Goal: Information Seeking & Learning: Learn about a topic

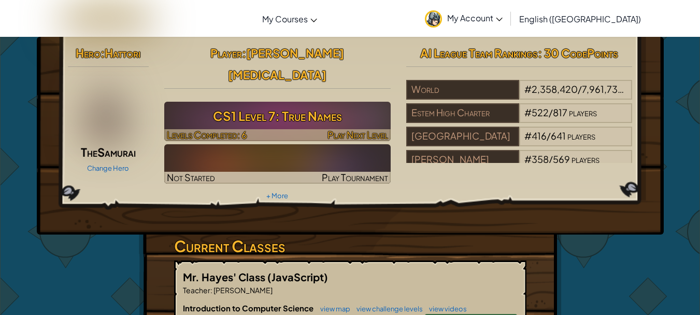
click at [320, 104] on h3 "CS1 Level 7: True Names" at bounding box center [277, 115] width 227 height 23
click at [255, 129] on div at bounding box center [277, 135] width 227 height 12
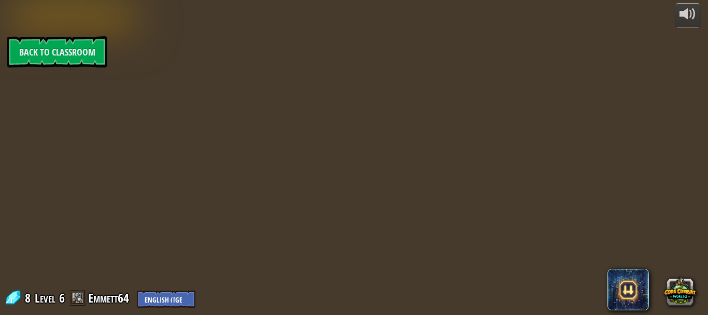
click at [323, 103] on div "powered by Back to Classroom 8 Level 6 Emmett64 English ([GEOGRAPHIC_DATA]) Eng…" at bounding box center [354, 157] width 708 height 315
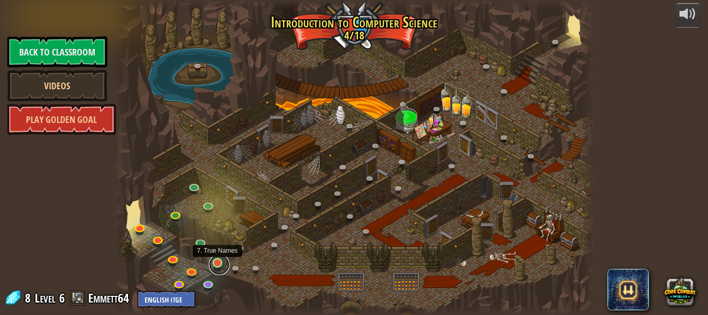
click at [216, 264] on link at bounding box center [219, 264] width 21 height 21
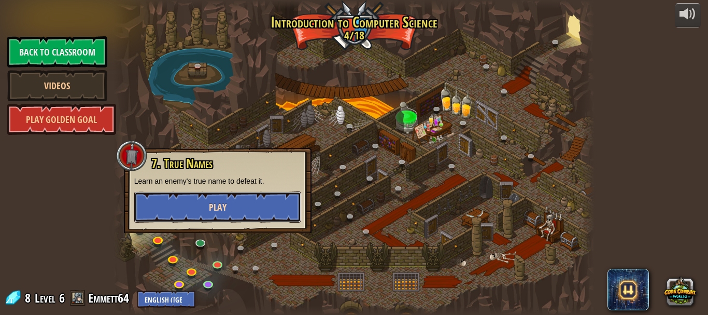
click at [225, 207] on span "Play" at bounding box center [218, 207] width 18 height 13
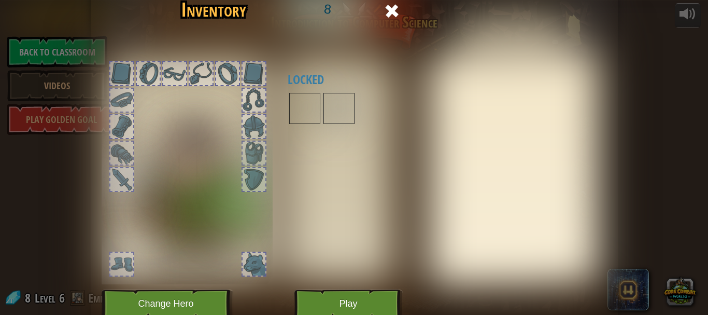
click at [247, 168] on img at bounding box center [254, 179] width 25 height 25
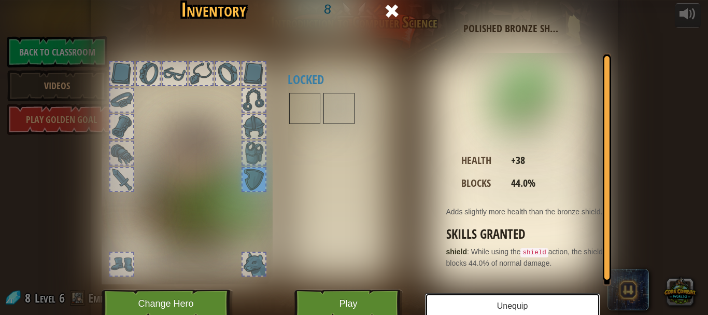
click at [486, 308] on button "Unequip" at bounding box center [512, 306] width 175 height 26
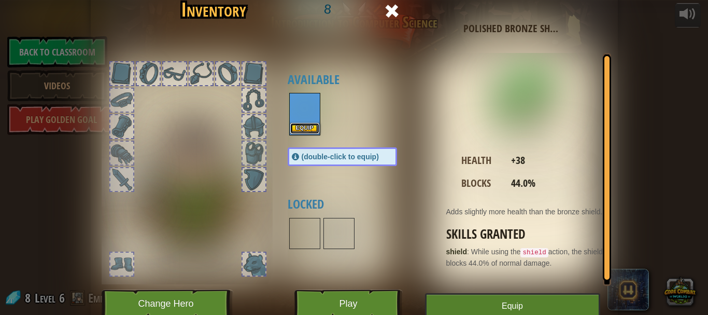
click at [302, 126] on button "Equip" at bounding box center [304, 128] width 29 height 11
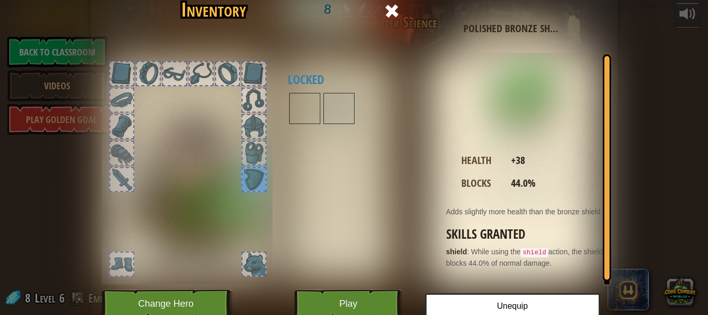
click at [250, 172] on img at bounding box center [254, 179] width 25 height 25
click at [247, 143] on img at bounding box center [254, 152] width 25 height 25
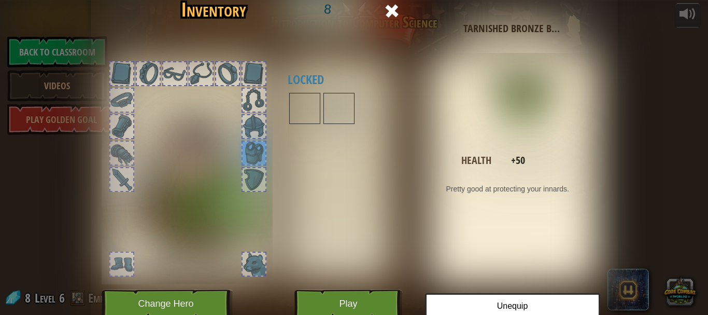
click at [247, 106] on div at bounding box center [254, 100] width 23 height 23
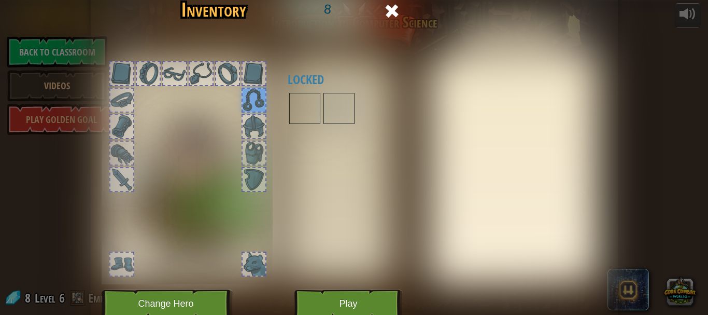
click at [245, 125] on div at bounding box center [254, 126] width 23 height 23
click at [109, 153] on img at bounding box center [121, 152] width 25 height 25
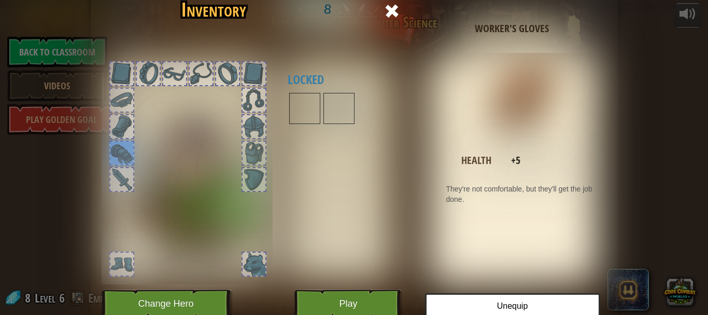
click at [111, 174] on img at bounding box center [121, 179] width 25 height 25
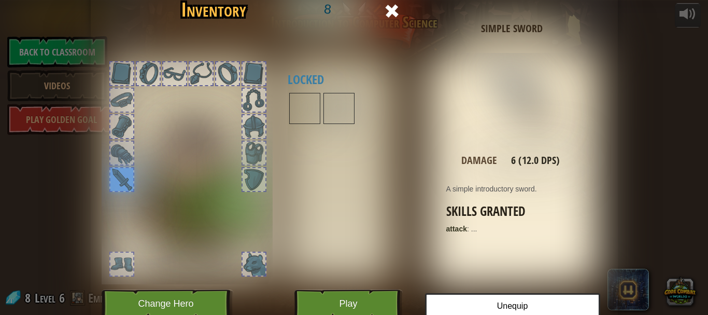
click at [120, 116] on div at bounding box center [121, 126] width 23 height 23
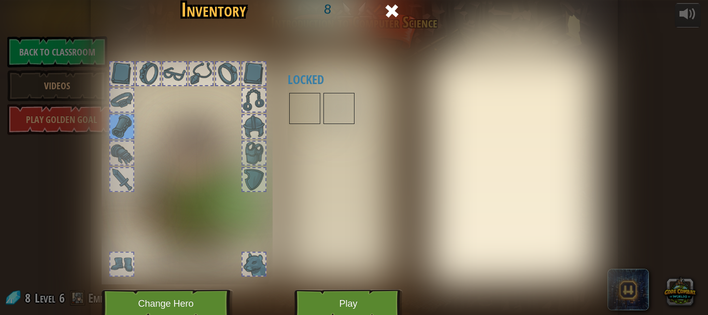
click at [119, 90] on img at bounding box center [121, 100] width 25 height 25
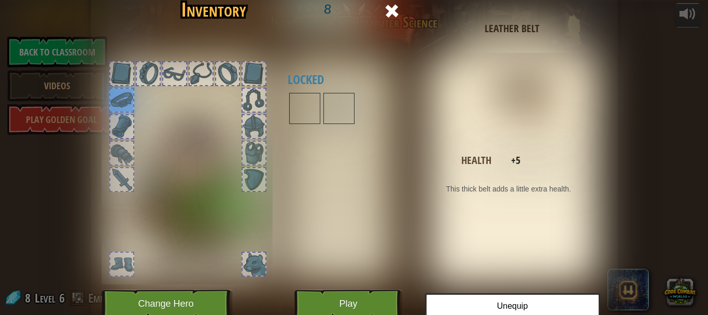
click at [118, 77] on div at bounding box center [121, 73] width 23 height 23
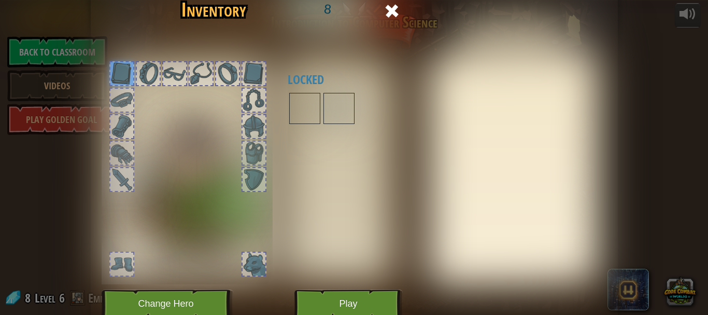
click at [306, 177] on div "Available Equip Equip Equip Equip Equip Equip (double-click to equip) Locked" at bounding box center [353, 170] width 130 height 216
click at [384, 6] on span at bounding box center [392, 11] width 17 height 17
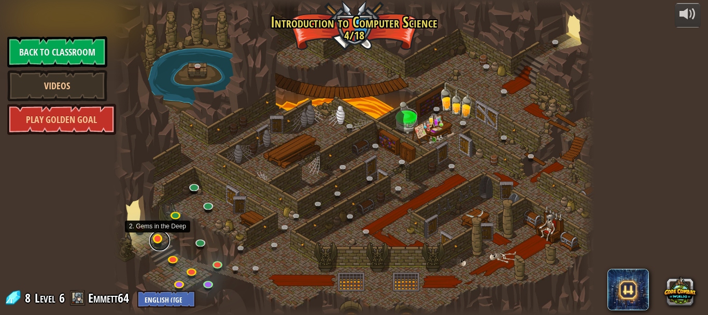
click at [160, 243] on link at bounding box center [159, 240] width 21 height 21
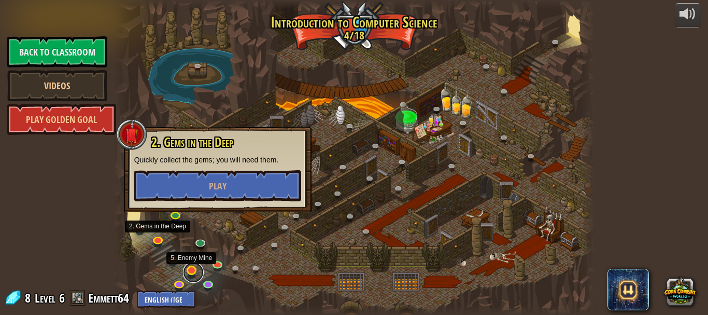
click at [190, 267] on link at bounding box center [193, 272] width 21 height 21
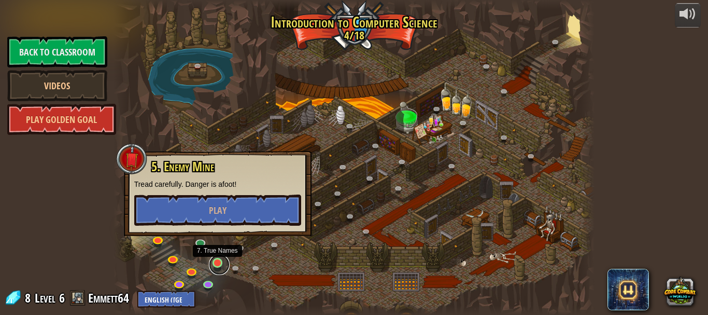
click at [215, 265] on link at bounding box center [219, 264] width 21 height 21
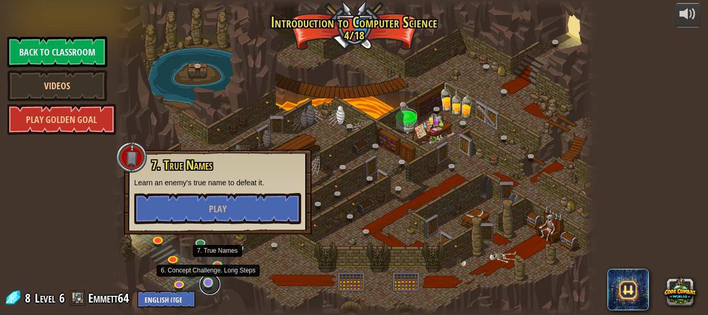
click at [208, 283] on link at bounding box center [210, 284] width 21 height 21
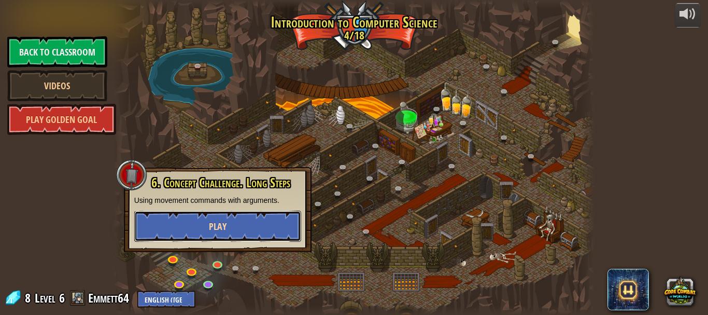
click at [229, 229] on button "Play" at bounding box center [217, 225] width 167 height 31
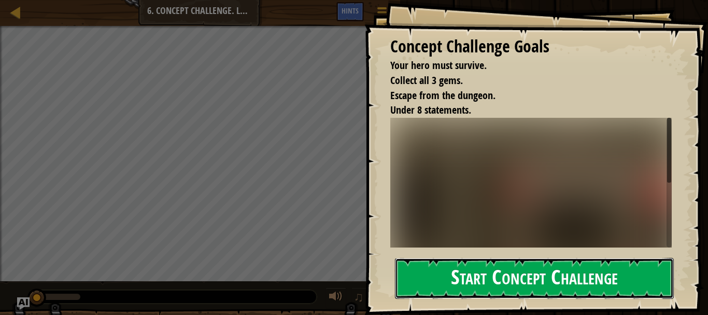
click at [503, 281] on button "Start Concept Challenge" at bounding box center [534, 278] width 279 height 41
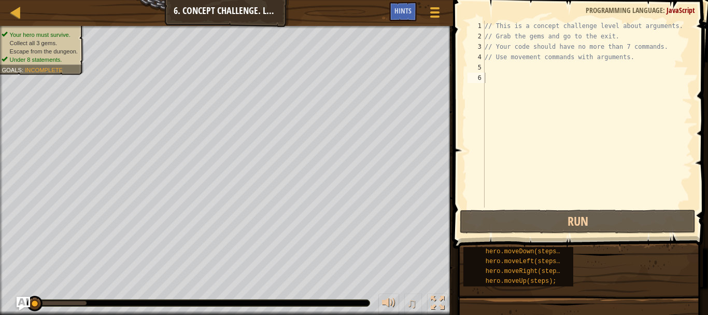
click at [23, 300] on img "Ask AI" at bounding box center [23, 302] width 13 height 13
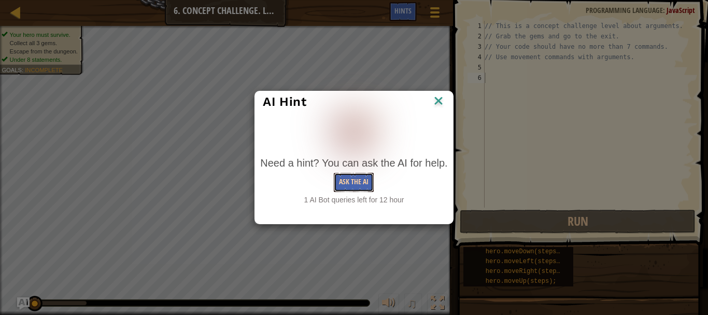
click at [347, 179] on button "Ask the AI" at bounding box center [354, 182] width 40 height 19
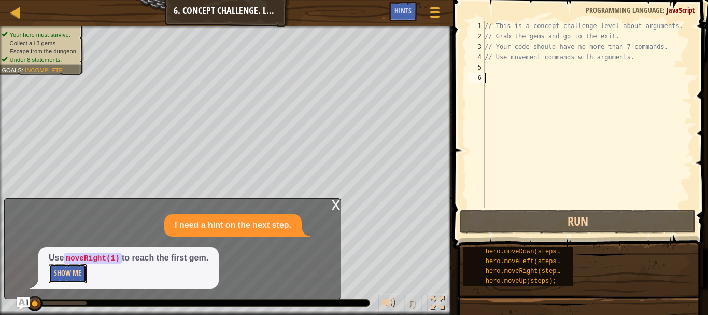
click at [61, 270] on button "Show Me" at bounding box center [68, 273] width 38 height 19
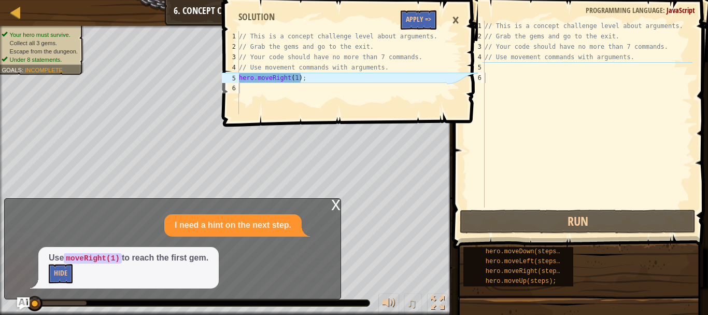
type textarea "hero.moveRight(1);"
click at [308, 79] on div "// This is a concept challenge level about arguments. // Grab the gems and go t…" at bounding box center [342, 83] width 210 height 104
click at [419, 21] on button "Apply =>" at bounding box center [419, 19] width 36 height 19
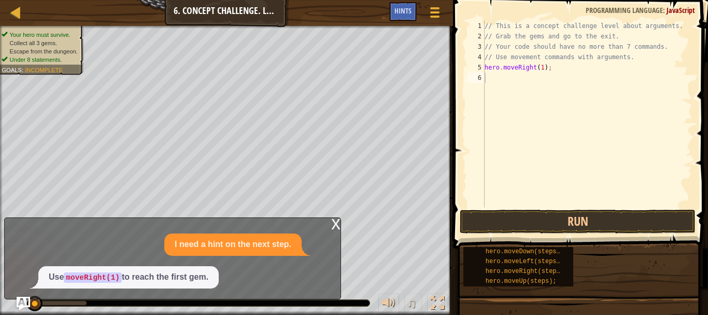
click at [21, 302] on img "Ask AI" at bounding box center [23, 302] width 13 height 13
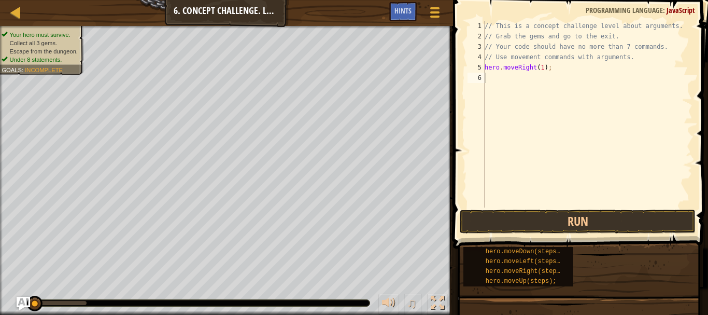
click at [21, 302] on img "Ask AI" at bounding box center [23, 302] width 13 height 13
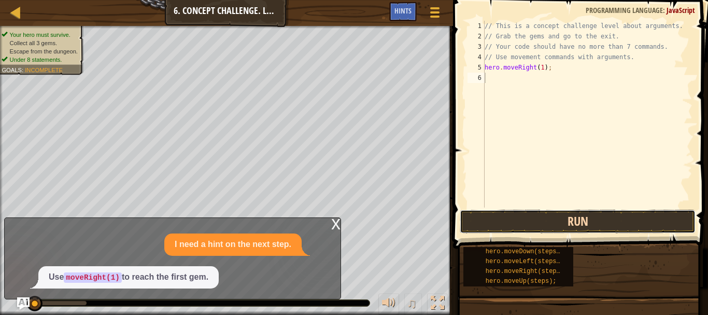
click at [561, 219] on button "Run" at bounding box center [577, 221] width 235 height 24
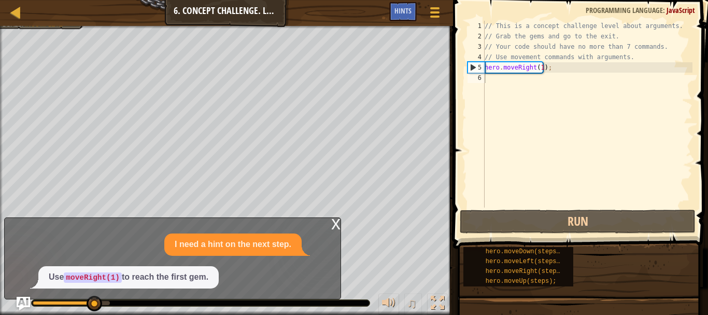
click at [25, 299] on img "Ask AI" at bounding box center [23, 302] width 13 height 13
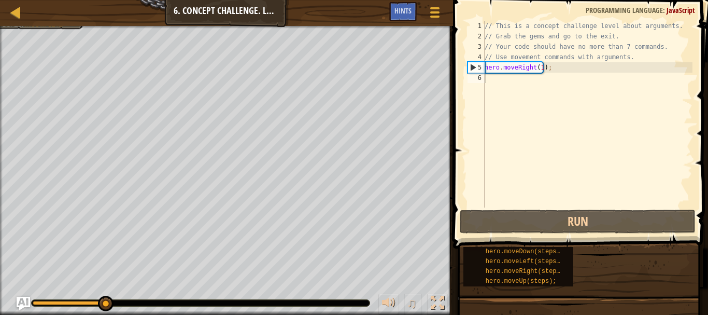
click at [27, 302] on img "Ask AI" at bounding box center [23, 302] width 13 height 13
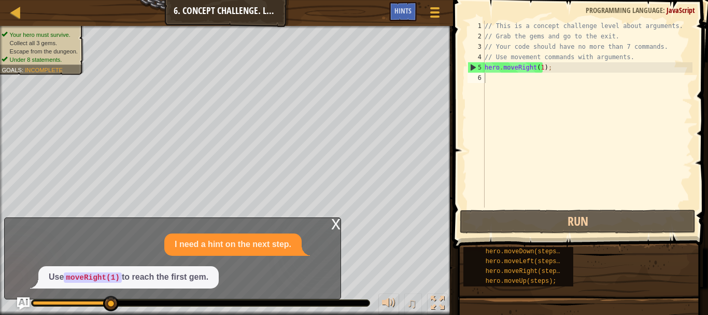
click at [335, 227] on div "x" at bounding box center [335, 223] width 9 height 10
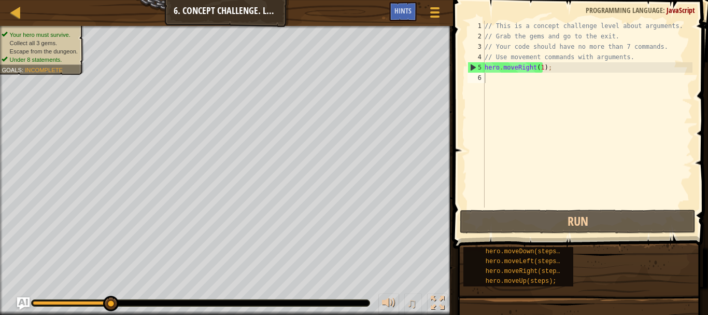
click at [472, 66] on div "5" at bounding box center [476, 67] width 17 height 10
click at [502, 169] on div "// This is a concept challenge level about arguments. // Grab the gems and go t…" at bounding box center [588, 124] width 210 height 207
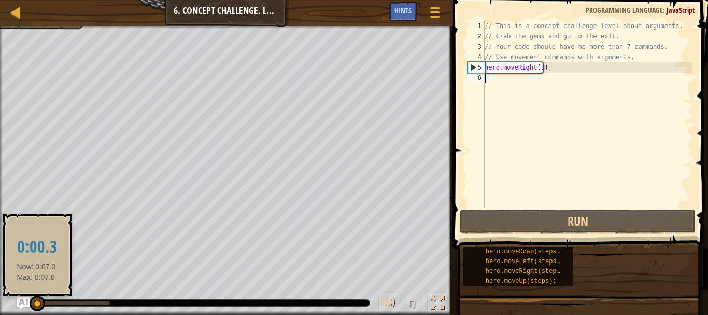
click at [36, 301] on div at bounding box center [35, 303] width 4 height 4
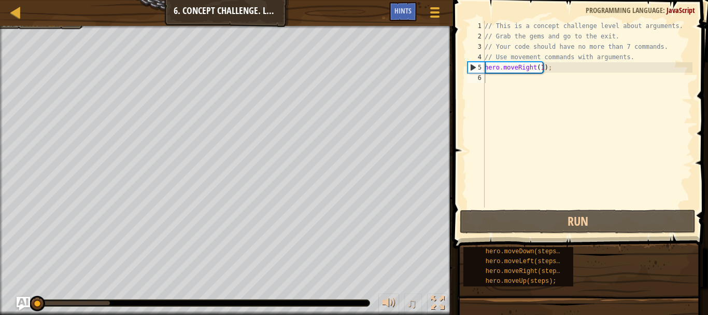
click at [20, 300] on img "Ask AI" at bounding box center [23, 302] width 13 height 13
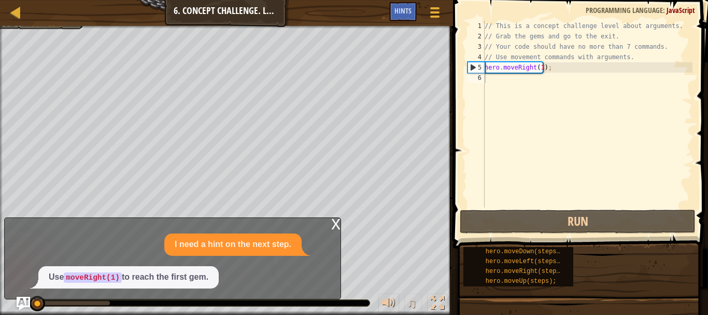
click at [19, 301] on img "Ask AI" at bounding box center [23, 302] width 13 height 13
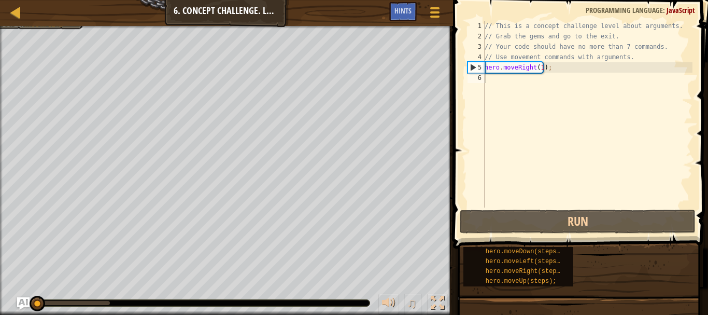
click at [24, 296] on div "♫" at bounding box center [226, 300] width 453 height 31
click at [22, 298] on img "Ask AI" at bounding box center [23, 302] width 13 height 13
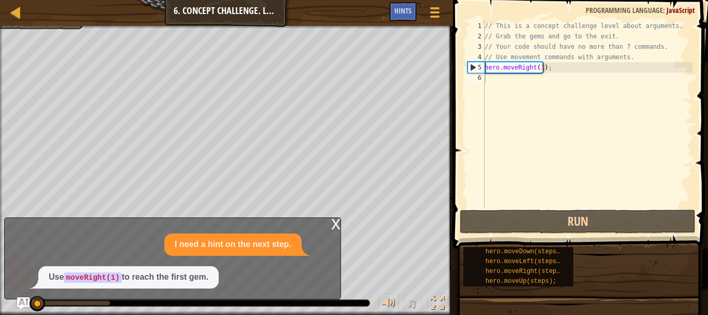
click at [101, 274] on code "moveRight(1)" at bounding box center [93, 277] width 58 height 10
click at [87, 278] on code "moveRight(1)" at bounding box center [93, 277] width 58 height 10
click at [282, 260] on div "I need a hint on the next step. Use moveRight(1) to reach the first gem." at bounding box center [170, 260] width 331 height 55
click at [65, 250] on div "I need a hint on the next step." at bounding box center [170, 244] width 331 height 22
click at [20, 302] on img "Ask AI" at bounding box center [23, 302] width 13 height 13
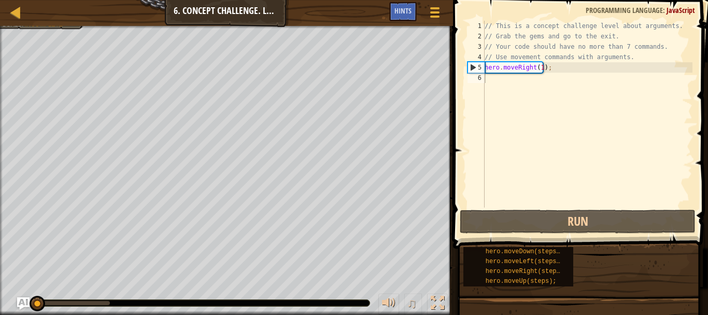
click at [486, 79] on div "// This is a concept challenge level about arguments. // Grab the gems and go t…" at bounding box center [588, 124] width 210 height 207
drag, startPoint x: 487, startPoint y: 69, endPoint x: 524, endPoint y: 74, distance: 36.5
click at [524, 74] on div "// This is a concept challenge level about arguments. // Grab the gems and go t…" at bounding box center [588, 124] width 210 height 207
type textarea "hero.moveRight(1);"
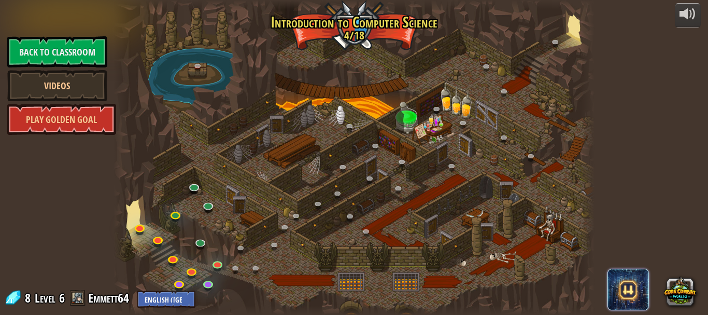
click at [630, 295] on span at bounding box center [628, 289] width 41 height 41
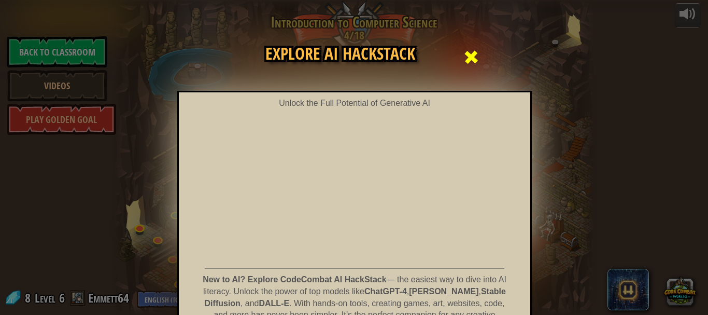
click at [466, 52] on span at bounding box center [471, 57] width 17 height 17
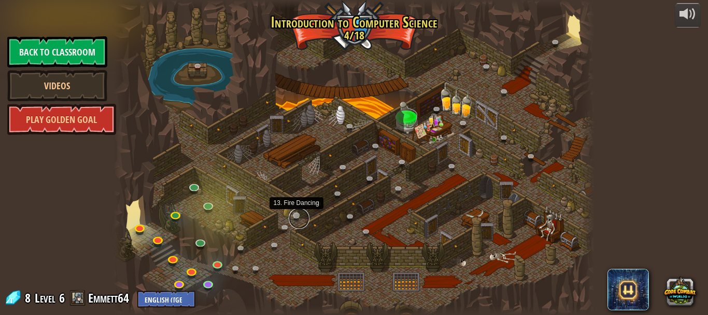
click at [308, 215] on link at bounding box center [299, 218] width 21 height 21
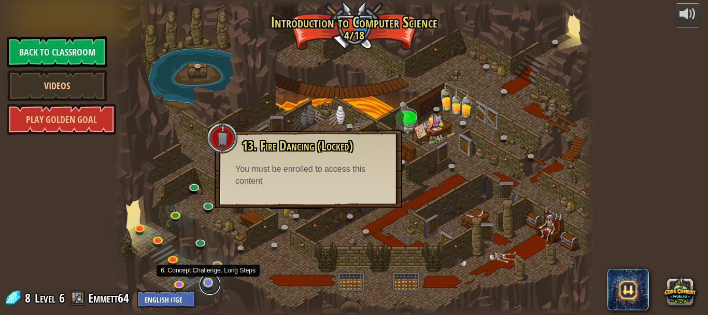
click at [209, 288] on link at bounding box center [210, 284] width 21 height 21
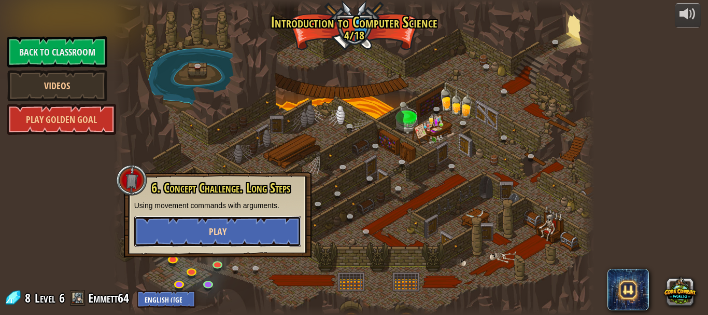
click at [225, 225] on span "Play" at bounding box center [218, 231] width 18 height 13
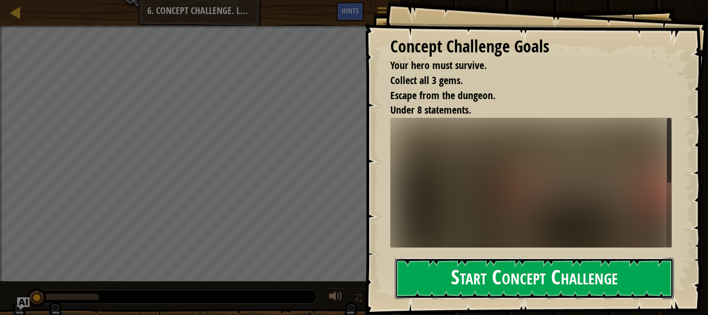
click at [491, 284] on button "Start Concept Challenge" at bounding box center [534, 278] width 279 height 41
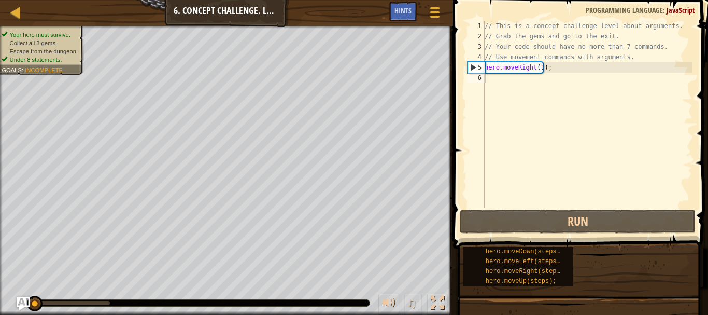
click at [20, 303] on img "Ask AI" at bounding box center [23, 302] width 13 height 13
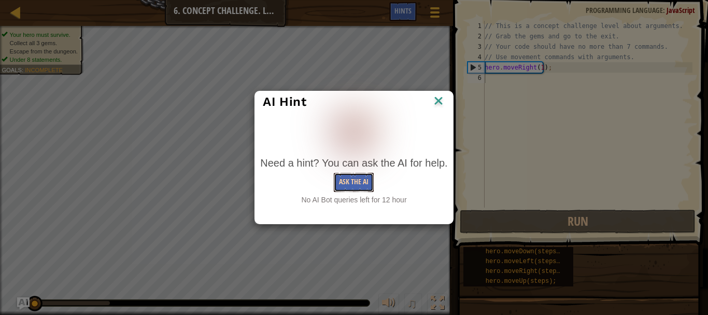
click at [356, 180] on button "Ask the AI" at bounding box center [354, 182] width 40 height 19
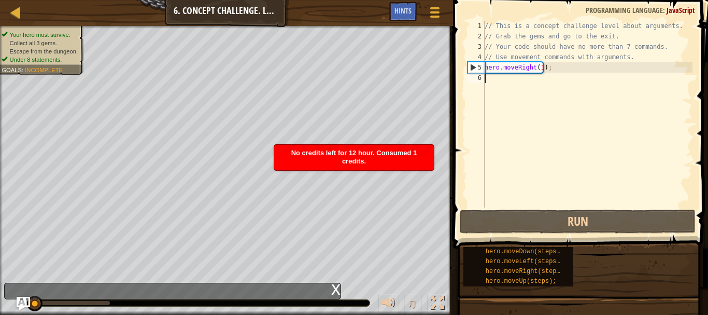
click at [24, 304] on img "Ask AI" at bounding box center [23, 302] width 13 height 13
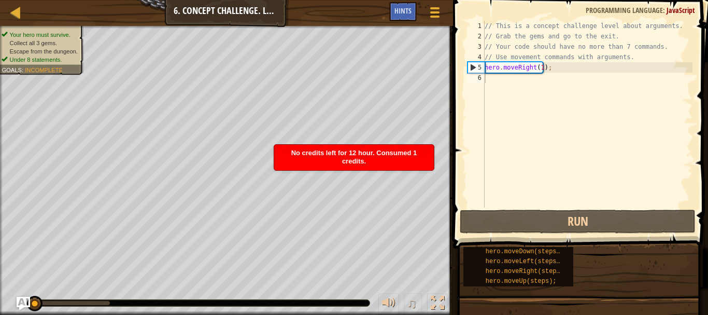
click at [24, 304] on img "Ask AI" at bounding box center [23, 302] width 13 height 13
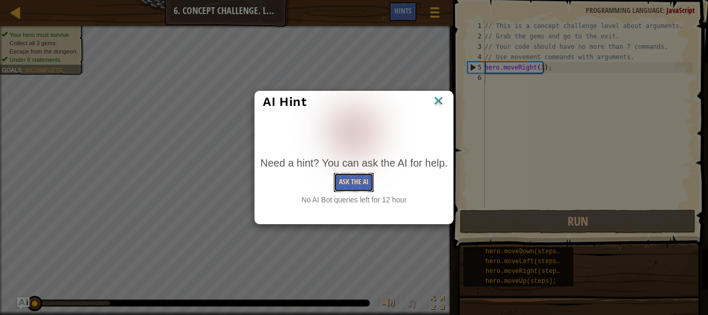
click at [366, 176] on button "Ask the AI" at bounding box center [354, 182] width 40 height 19
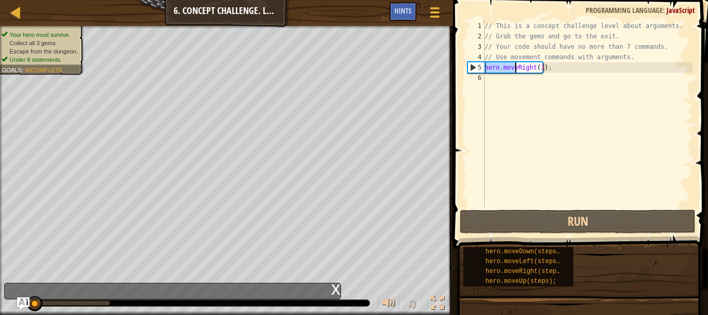
drag, startPoint x: 485, startPoint y: 67, endPoint x: 515, endPoint y: 67, distance: 30.1
click at [515, 67] on div "// This is a concept challenge level about arguments. // Grab the gems and go t…" at bounding box center [588, 124] width 210 height 207
type textarea "hero.moveRight(1);"
click at [485, 77] on div "// This is a concept challenge level about arguments. // Grab the gems and go t…" at bounding box center [588, 124] width 210 height 207
paste textarea "hero.move"
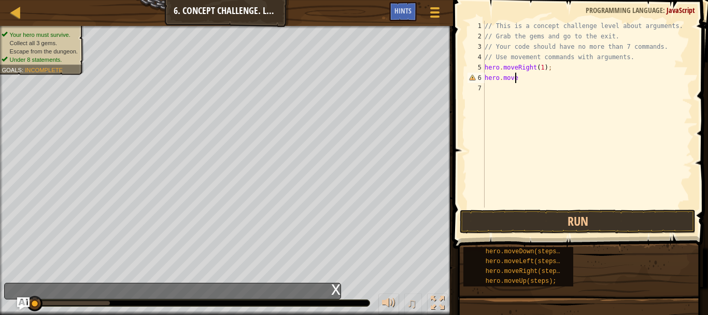
scroll to position [5, 2]
type textarea "hero.movep"
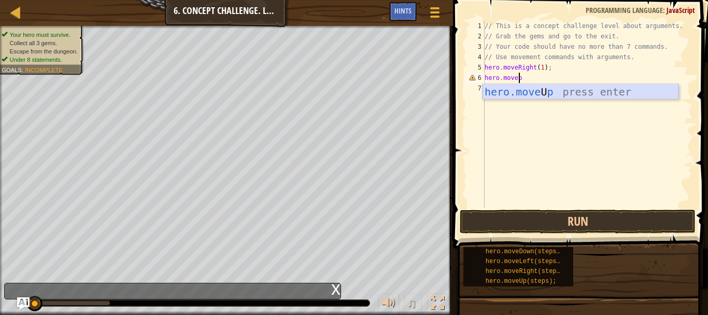
click at [549, 94] on div "hero.move U p press enter" at bounding box center [581, 107] width 196 height 47
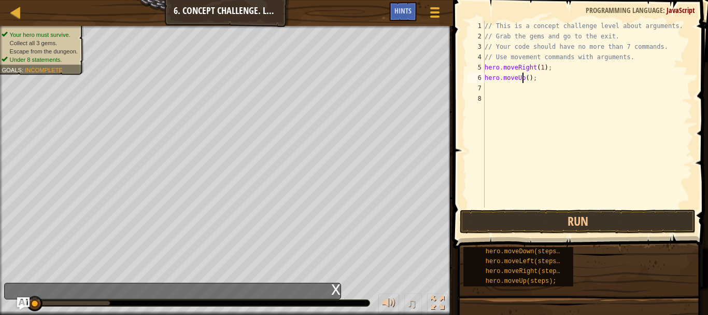
click at [523, 75] on div "// This is a concept challenge level about arguments. // Grab the gems and go t…" at bounding box center [588, 124] width 210 height 207
click at [524, 78] on div "// This is a concept challenge level about arguments. // Grab the gems and go t…" at bounding box center [588, 124] width 210 height 207
click at [525, 78] on div "// This is a concept challenge level about arguments. // Grab the gems and go t…" at bounding box center [588, 124] width 210 height 207
type textarea "hero.moveUp(4);"
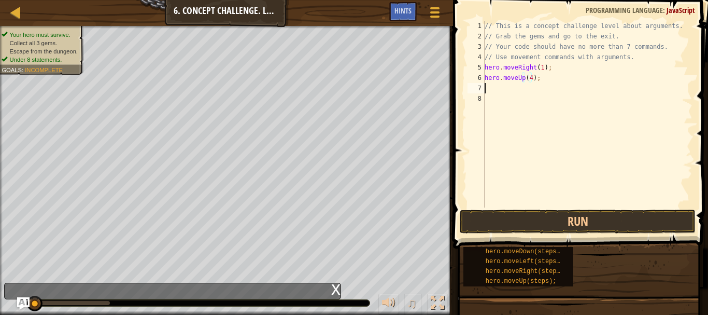
click at [487, 90] on div "// This is a concept challenge level about arguments. // Grab the gems and go t…" at bounding box center [588, 124] width 210 height 207
drag, startPoint x: 485, startPoint y: 78, endPoint x: 515, endPoint y: 80, distance: 30.7
click at [515, 80] on div "// This is a concept challenge level about arguments. // Grab the gems and go t…" at bounding box center [588, 124] width 210 height 207
type textarea "hero.moveUp(4);"
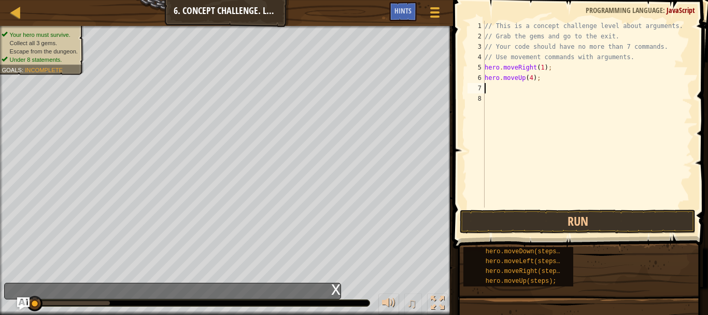
click at [486, 90] on div "// This is a concept challenge level about arguments. // Grab the gems and go t…" at bounding box center [588, 124] width 210 height 207
paste textarea "hero.move"
type textarea "hero.movel"
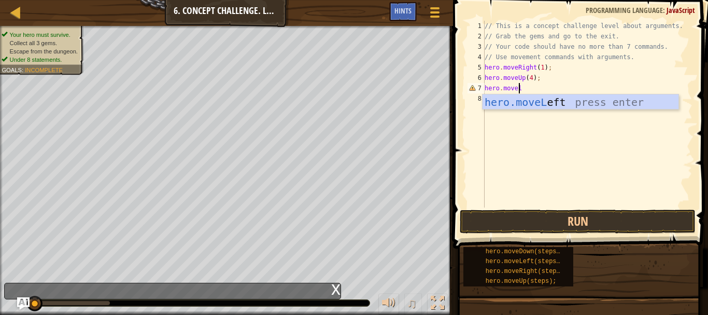
scroll to position [5, 2]
click at [536, 105] on div "hero.moveL eft press enter" at bounding box center [581, 117] width 196 height 47
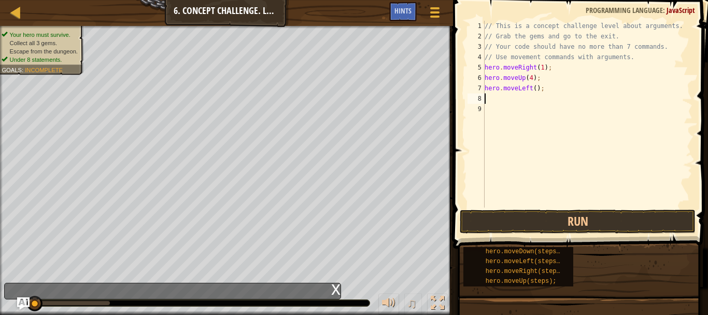
click at [533, 88] on div "// This is a concept challenge level about arguments. // Grab the gems and go t…" at bounding box center [588, 124] width 210 height 207
click at [529, 89] on div "// This is a concept challenge level about arguments. // Grab the gems and go t…" at bounding box center [588, 124] width 210 height 207
type textarea "hero.mover();"
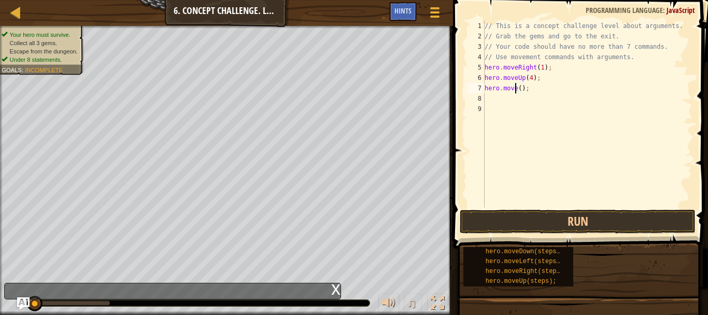
scroll to position [5, 3]
click at [529, 109] on div "// This is a concept challenge level about arguments. // Grab the gems and go t…" at bounding box center [588, 124] width 210 height 207
click at [516, 89] on div "// This is a concept challenge level about arguments. // Grab the gems and go t…" at bounding box center [588, 124] width 210 height 207
click at [518, 87] on div "// This is a concept challenge level about arguments. // Grab the gems and go t…" at bounding box center [588, 124] width 210 height 207
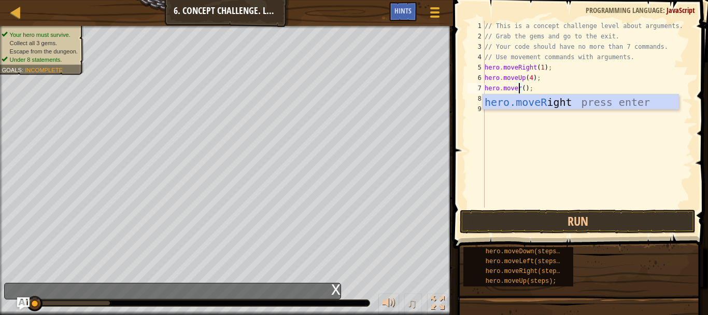
scroll to position [5, 3]
click at [517, 103] on div "hero.moveR ight press enter" at bounding box center [581, 117] width 196 height 47
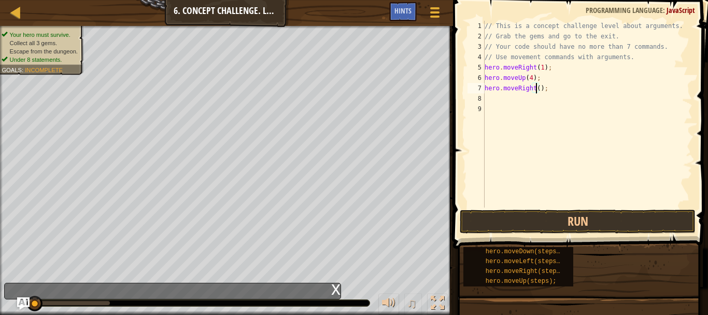
click at [536, 87] on div "// This is a concept challenge level about arguments. // Grab the gems and go t…" at bounding box center [588, 124] width 210 height 207
type textarea "hero.moveRight(2);"
click at [488, 97] on div "// This is a concept challenge level about arguments. // Grab the gems and go t…" at bounding box center [588, 124] width 210 height 207
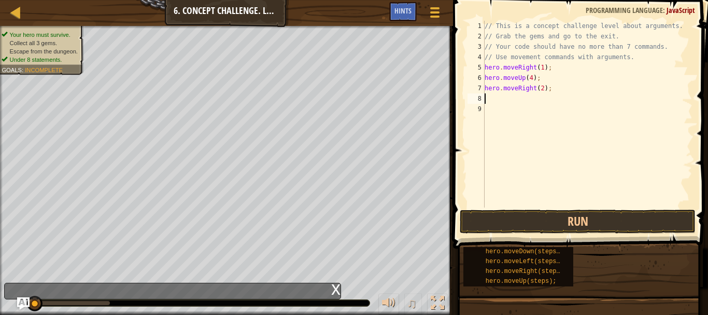
paste textarea "hero.move"
type textarea "hero.moved"
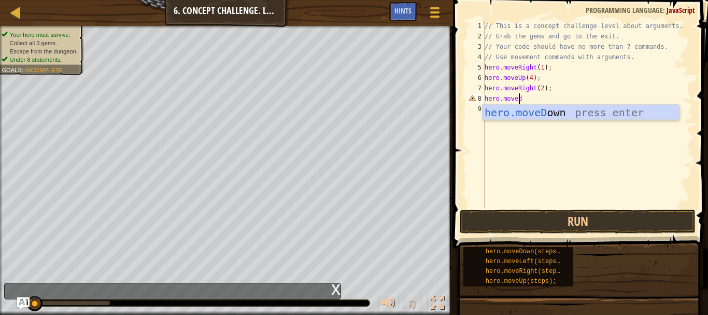
scroll to position [5, 2]
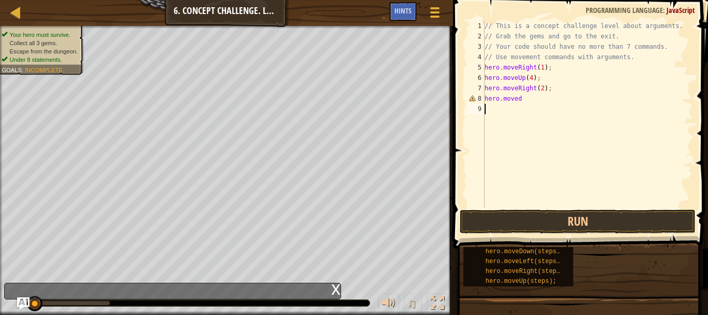
click at [521, 121] on div "// This is a concept challenge level about arguments. // Grab the gems and go t…" at bounding box center [588, 124] width 210 height 207
click at [523, 100] on div "// This is a concept challenge level about arguments. // Grab the gems and go t…" at bounding box center [588, 124] width 210 height 207
type textarea "hero.moved"
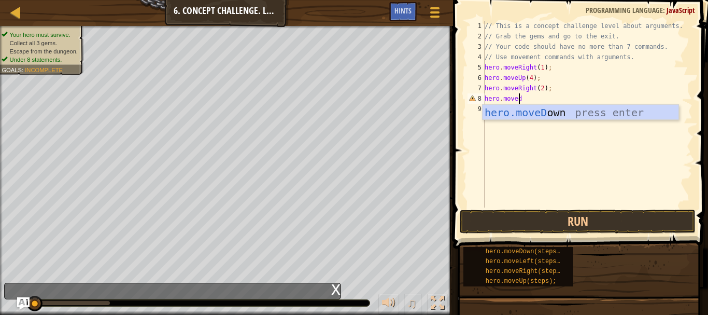
scroll to position [5, 2]
click at [529, 115] on div "hero.moveD own press enter" at bounding box center [581, 128] width 196 height 47
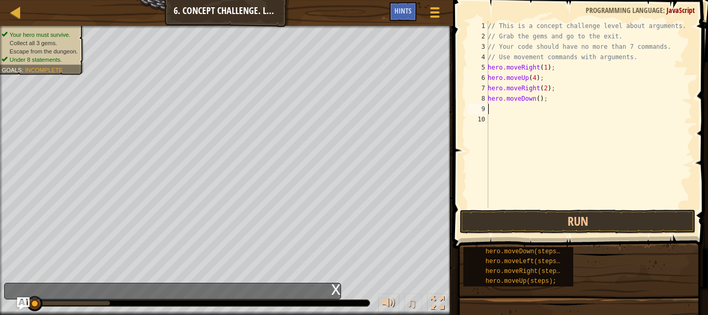
scroll to position [5, 0]
click at [535, 98] on div "// This is a concept challenge level about arguments. // Grab the gems and go t…" at bounding box center [589, 124] width 207 height 207
type textarea "hero.moveDown(1);"
click at [490, 108] on div "// This is a concept challenge level about arguments. // Grab the gems and go t…" at bounding box center [589, 124] width 207 height 207
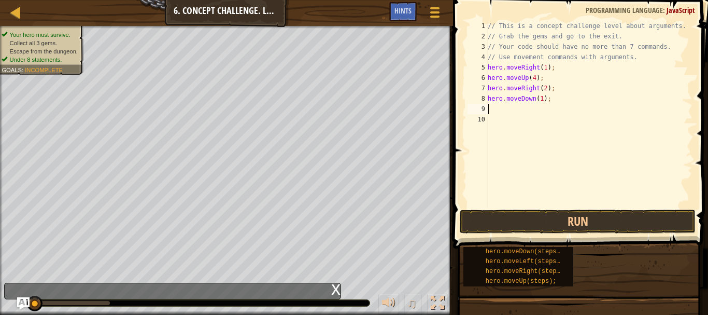
scroll to position [5, 0]
paste textarea "hero.move"
type textarea "hero.mover"
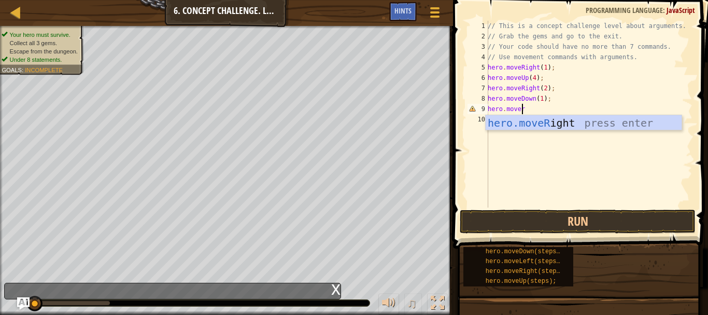
scroll to position [5, 2]
click at [524, 126] on div "hero.moveR ight press enter" at bounding box center [584, 138] width 196 height 47
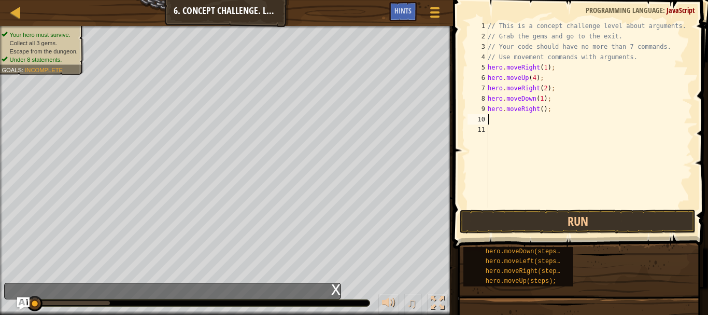
scroll to position [5, 0]
paste textarea "hero.move"
type textarea "h"
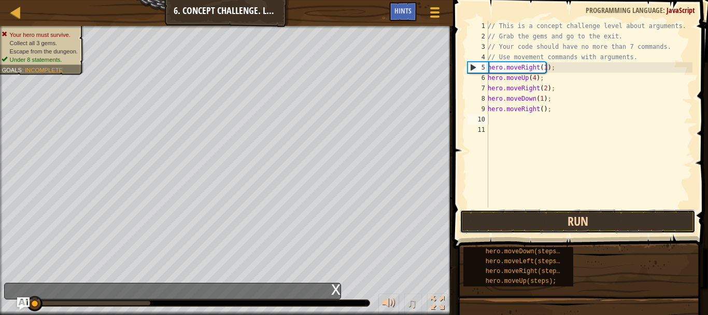
click at [511, 219] on button "Run" at bounding box center [577, 221] width 235 height 24
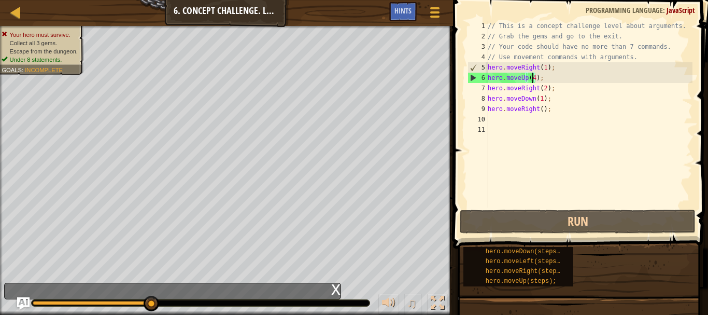
click at [531, 76] on div "// This is a concept challenge level about arguments. // Grab the gems and go t…" at bounding box center [589, 124] width 207 height 207
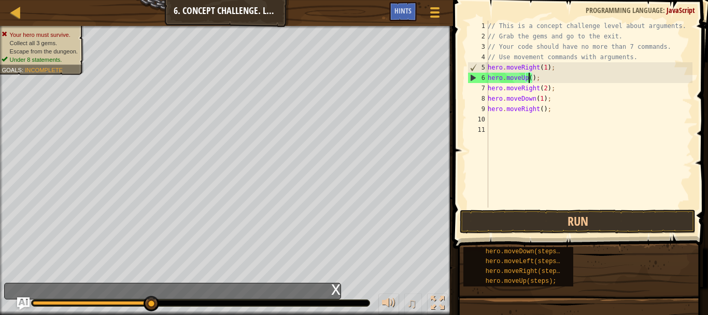
scroll to position [5, 4]
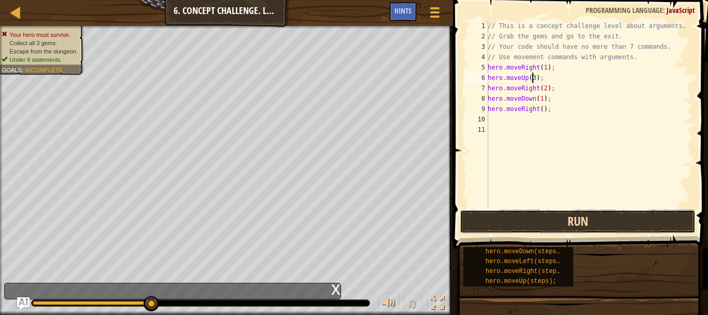
click at [496, 225] on button "Run" at bounding box center [577, 221] width 235 height 24
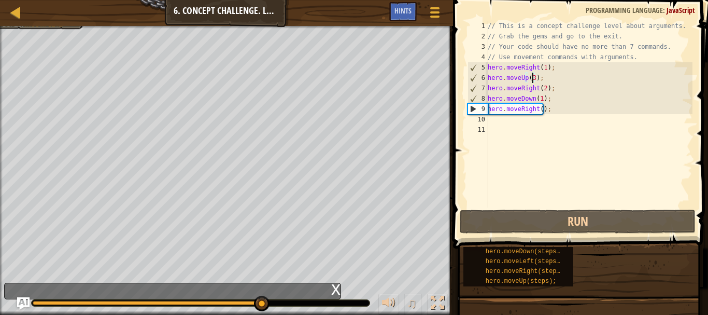
click at [537, 109] on div "// This is a concept challenge level about arguments. // Grab the gems and go t…" at bounding box center [589, 124] width 207 height 207
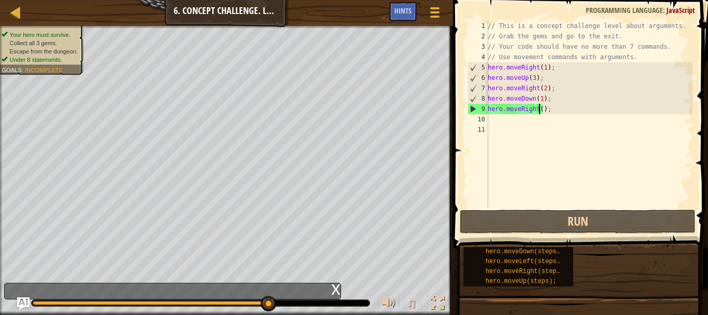
click at [540, 109] on div "// This is a concept challenge level about arguments. // Grab the gems and go t…" at bounding box center [589, 124] width 207 height 207
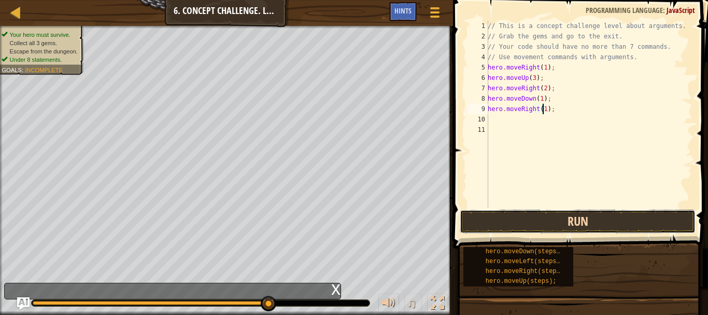
click at [526, 224] on button "Run" at bounding box center [577, 221] width 235 height 24
click at [528, 230] on button "Run" at bounding box center [577, 221] width 235 height 24
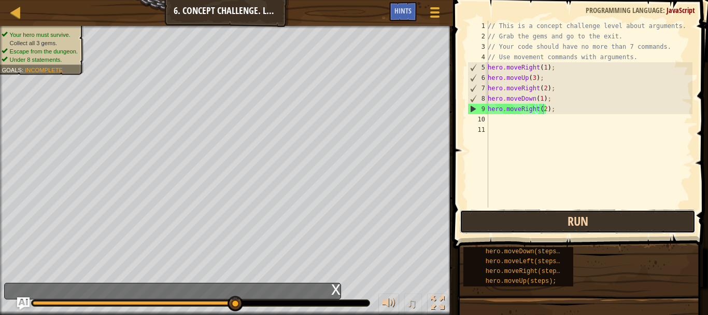
click at [525, 231] on button "Run" at bounding box center [577, 221] width 235 height 24
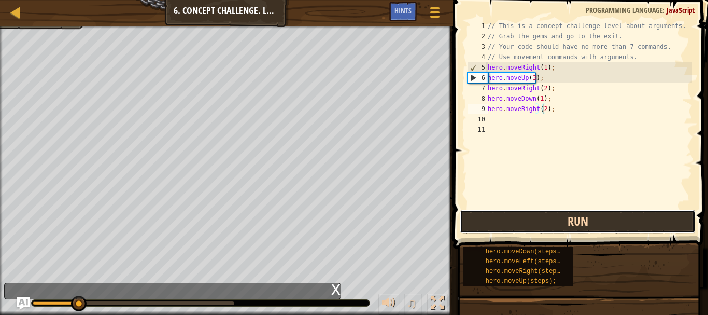
click at [473, 223] on button "Run" at bounding box center [577, 221] width 235 height 24
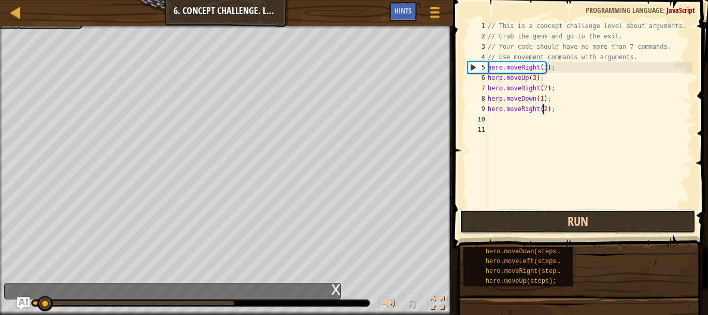
click at [473, 223] on button "Run" at bounding box center [577, 221] width 235 height 24
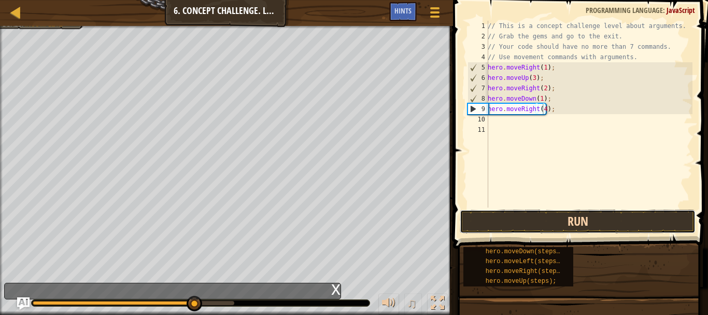
click at [548, 221] on button "Run" at bounding box center [577, 221] width 235 height 24
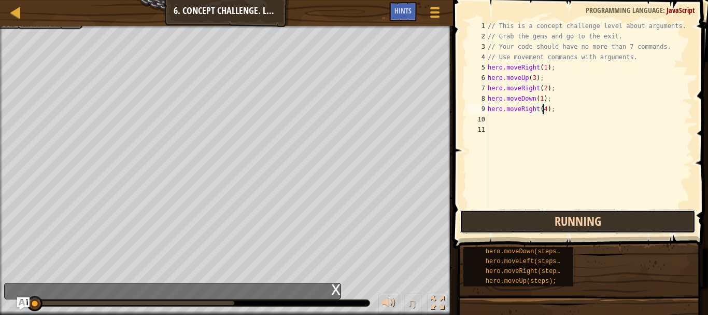
click at [548, 221] on button "Running" at bounding box center [577, 221] width 235 height 24
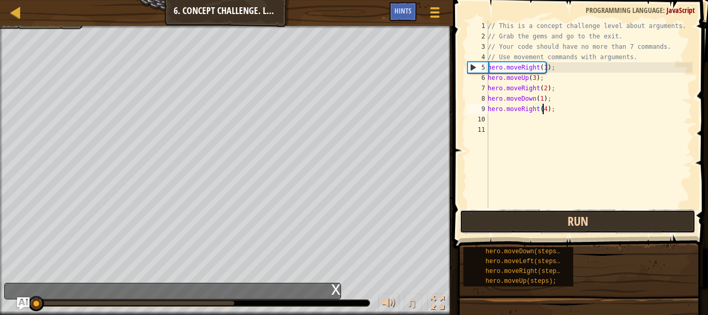
click at [548, 221] on button "Run" at bounding box center [577, 221] width 235 height 24
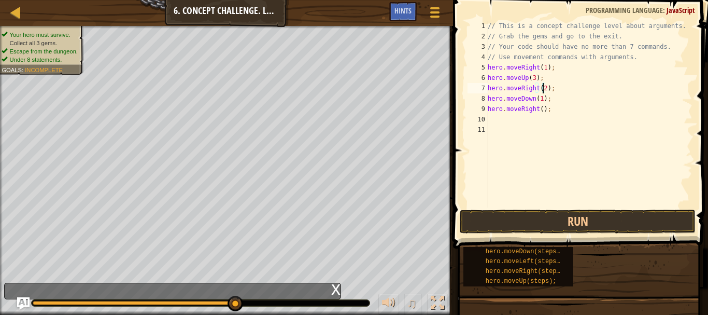
click at [542, 88] on div "// This is a concept challenge level about arguments. // Grab the gems and go t…" at bounding box center [589, 124] width 207 height 207
drag, startPoint x: 533, startPoint y: 87, endPoint x: 518, endPoint y: 88, distance: 15.1
click at [518, 88] on div "// This is a concept challenge level about arguments. // Grab the gems and go t…" at bounding box center [589, 124] width 207 height 207
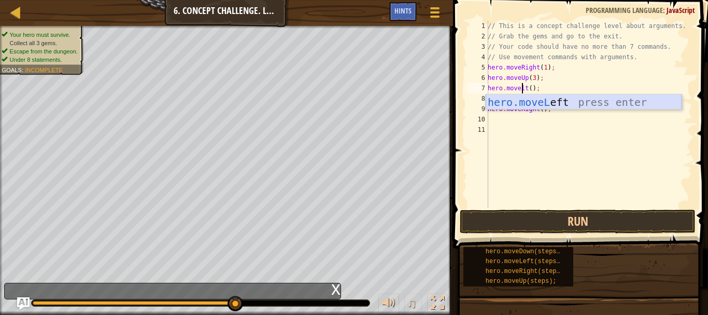
click at [528, 105] on div "hero.moveL eft press enter" at bounding box center [584, 117] width 196 height 47
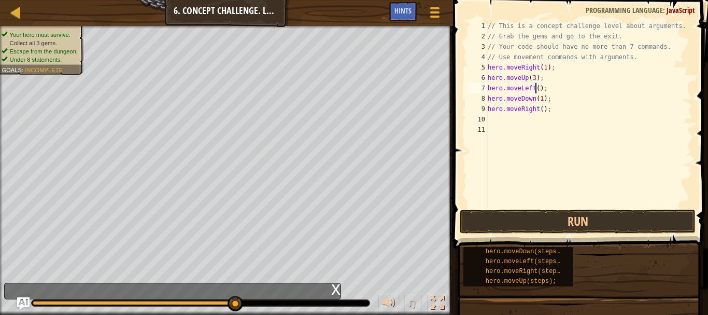
click at [535, 86] on div "// This is a concept challenge level about arguments. // Grab the gems and go t…" at bounding box center [589, 124] width 207 height 207
click at [538, 98] on div "// This is a concept challenge level about arguments. // Grab the gems and go t…" at bounding box center [589, 124] width 207 height 207
click at [539, 107] on div "// This is a concept challenge level about arguments. // Grab the gems and go t…" at bounding box center [589, 124] width 207 height 207
click at [532, 88] on div "// This is a concept challenge level about arguments. // Grab the gems and go t…" at bounding box center [589, 124] width 207 height 207
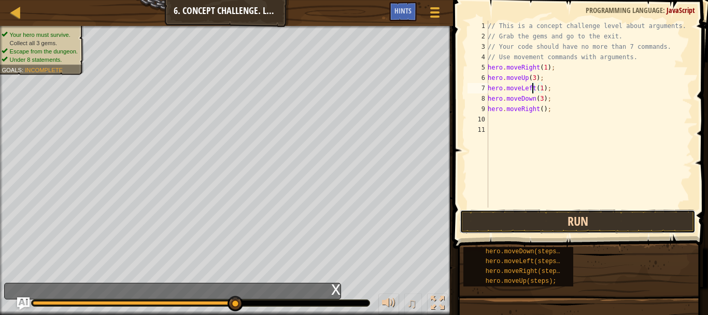
click at [545, 222] on button "Run" at bounding box center [577, 221] width 235 height 24
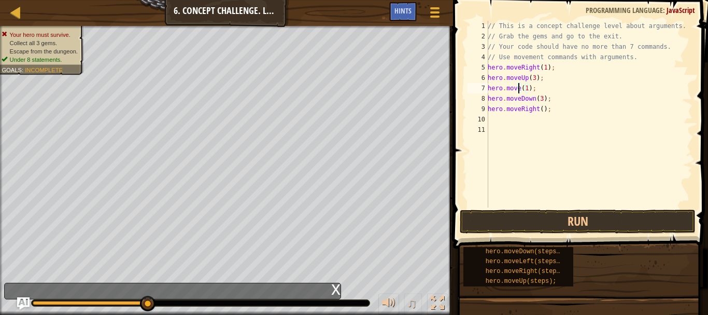
scroll to position [5, 3]
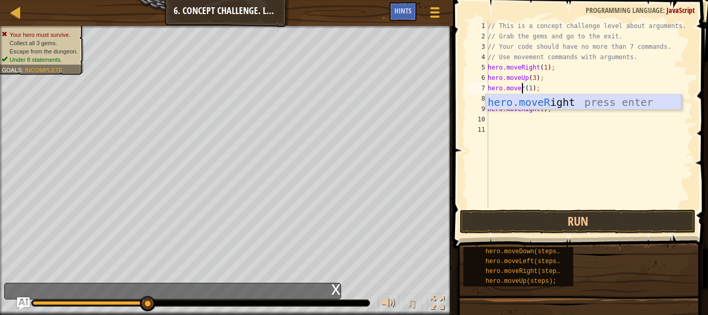
click at [535, 102] on div "hero.moveR ight press enter" at bounding box center [584, 117] width 196 height 47
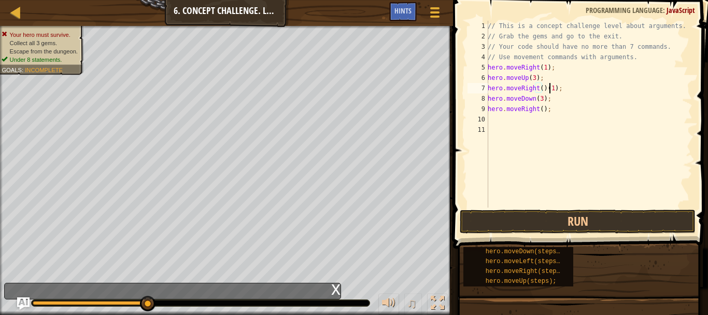
click at [549, 86] on div "// This is a concept challenge level about arguments. // Grab the gems and go t…" at bounding box center [589, 124] width 207 height 207
drag, startPoint x: 553, startPoint y: 88, endPoint x: 543, endPoint y: 89, distance: 9.9
click at [543, 89] on div "// This is a concept challenge level about arguments. // Grab the gems and go t…" at bounding box center [589, 124] width 207 height 207
click at [538, 88] on div "// This is a concept challenge level about arguments. // Grab the gems and go t…" at bounding box center [589, 124] width 207 height 207
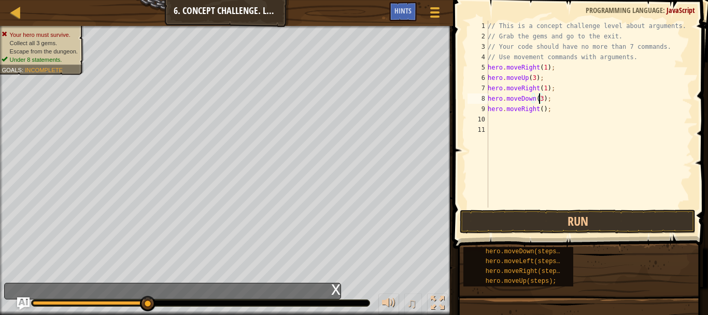
click at [539, 100] on div "// This is a concept challenge level about arguments. // Grab the gems and go t…" at bounding box center [589, 124] width 207 height 207
drag, startPoint x: 535, startPoint y: 107, endPoint x: 517, endPoint y: 107, distance: 18.1
click at [517, 107] on div "// This is a concept challenge level about arguments. // Grab the gems and go t…" at bounding box center [589, 124] width 207 height 207
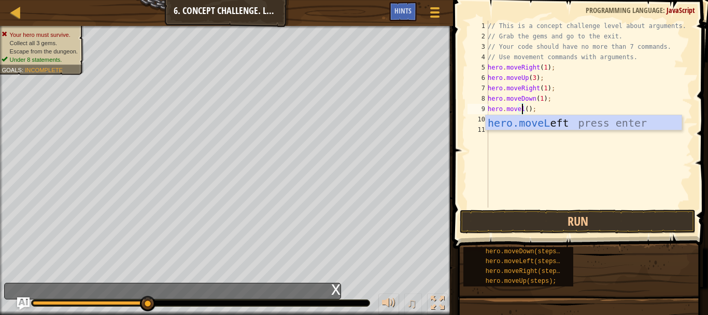
scroll to position [5, 3]
click at [523, 121] on div "hero.moveL eft press enter" at bounding box center [584, 138] width 196 height 47
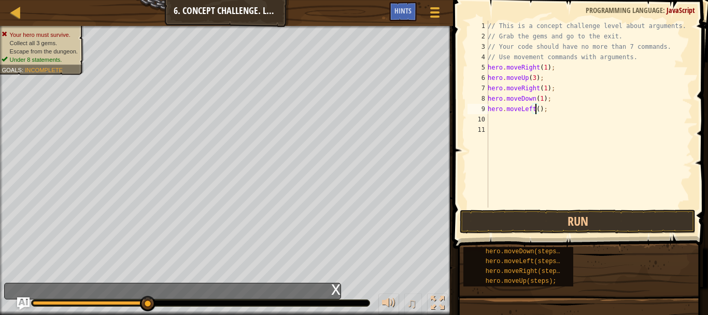
click at [535, 109] on div "// This is a concept challenge level about arguments. // Grab the gems and go t…" at bounding box center [589, 124] width 207 height 207
type textarea "hero.moveLeft(1);"
click at [551, 215] on button "Run" at bounding box center [577, 221] width 235 height 24
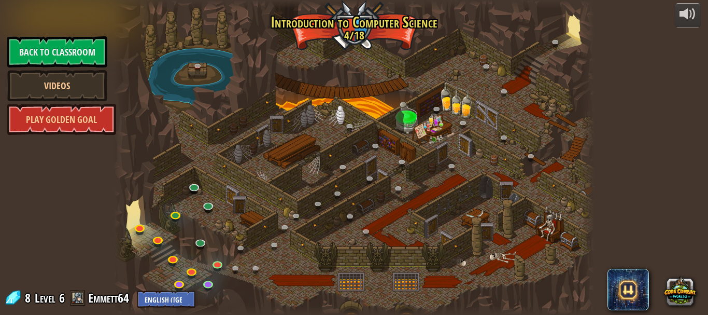
drag, startPoint x: 423, startPoint y: 36, endPoint x: 431, endPoint y: 34, distance: 7.7
click at [423, 36] on div at bounding box center [355, 157] width 482 height 315
